Goal: Information Seeking & Learning: Learn about a topic

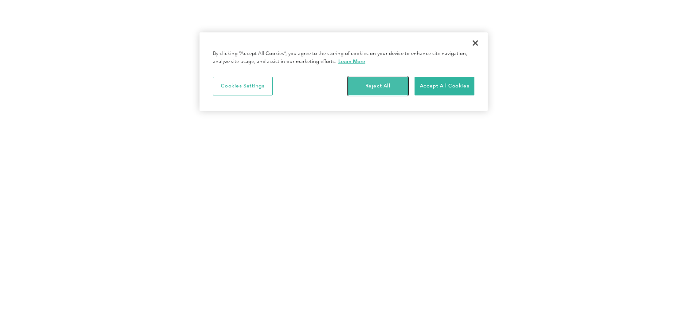
click at [382, 91] on button "Reject All" at bounding box center [378, 86] width 60 height 19
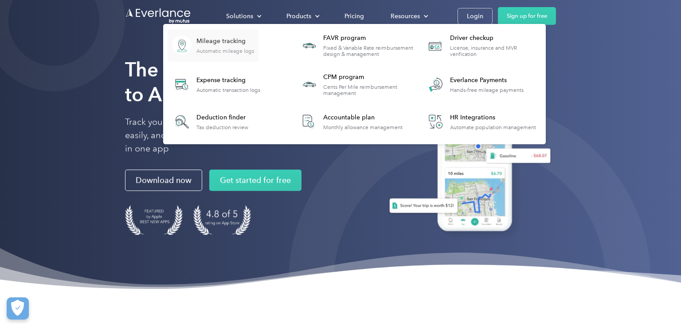
click at [233, 44] on div "Mileage tracking" at bounding box center [225, 41] width 58 height 9
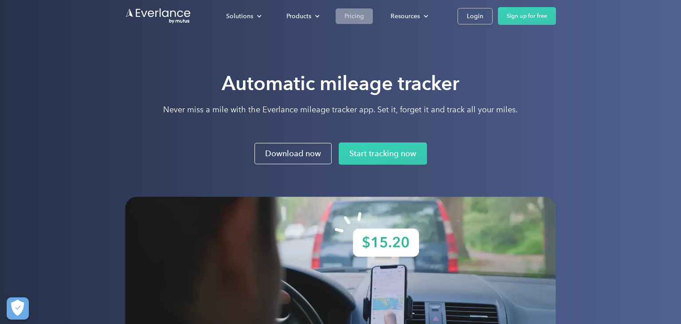
click at [356, 16] on div "Pricing" at bounding box center [354, 16] width 20 height 11
